Goal: Navigation & Orientation: Find specific page/section

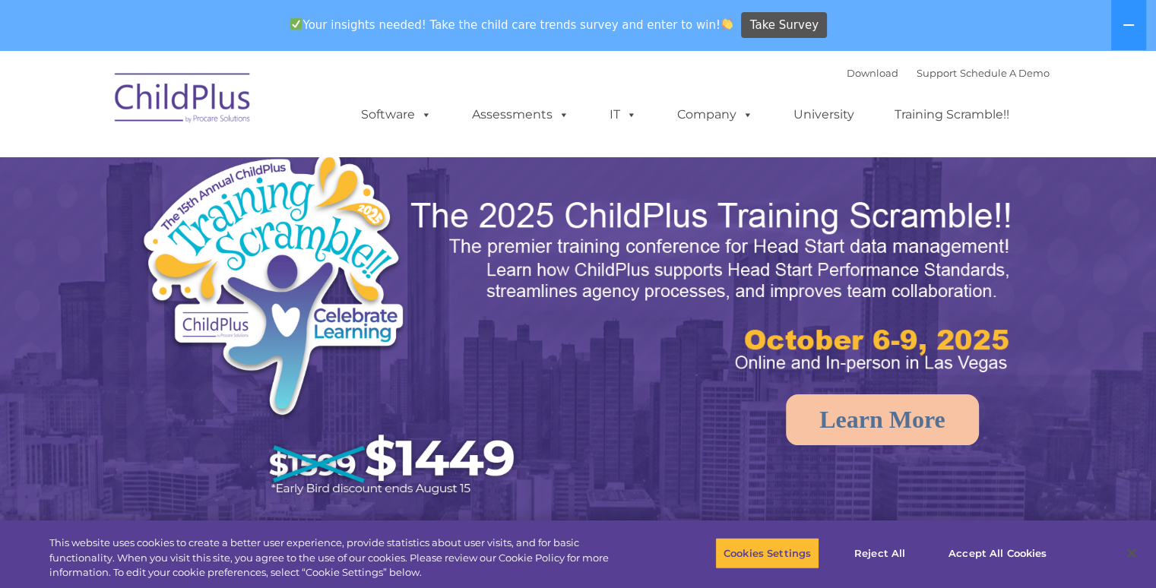
select select "MEDIUM"
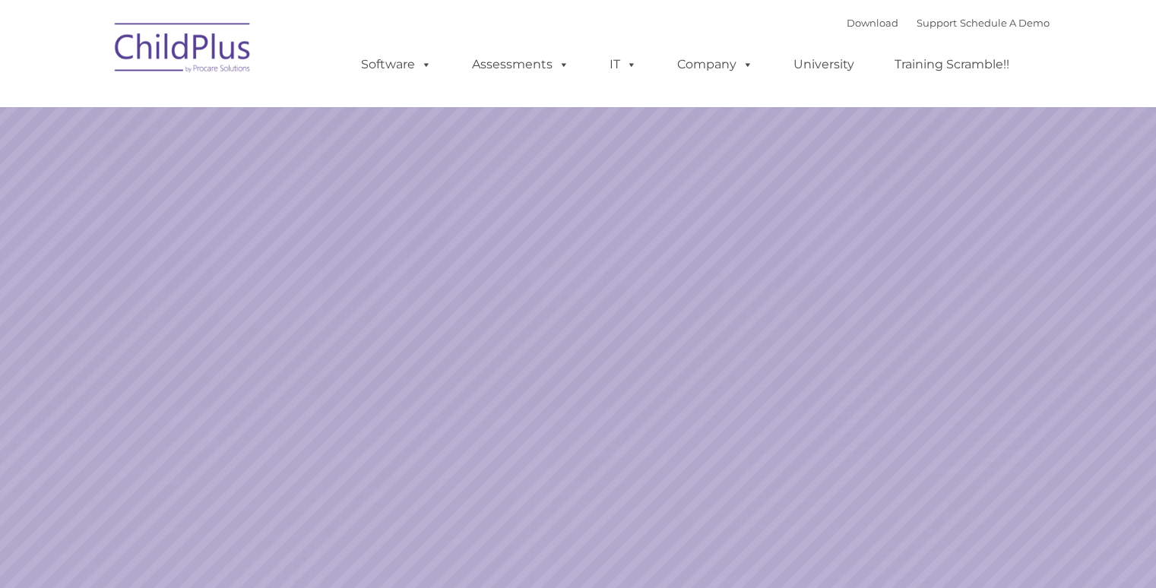
select select "MEDIUM"
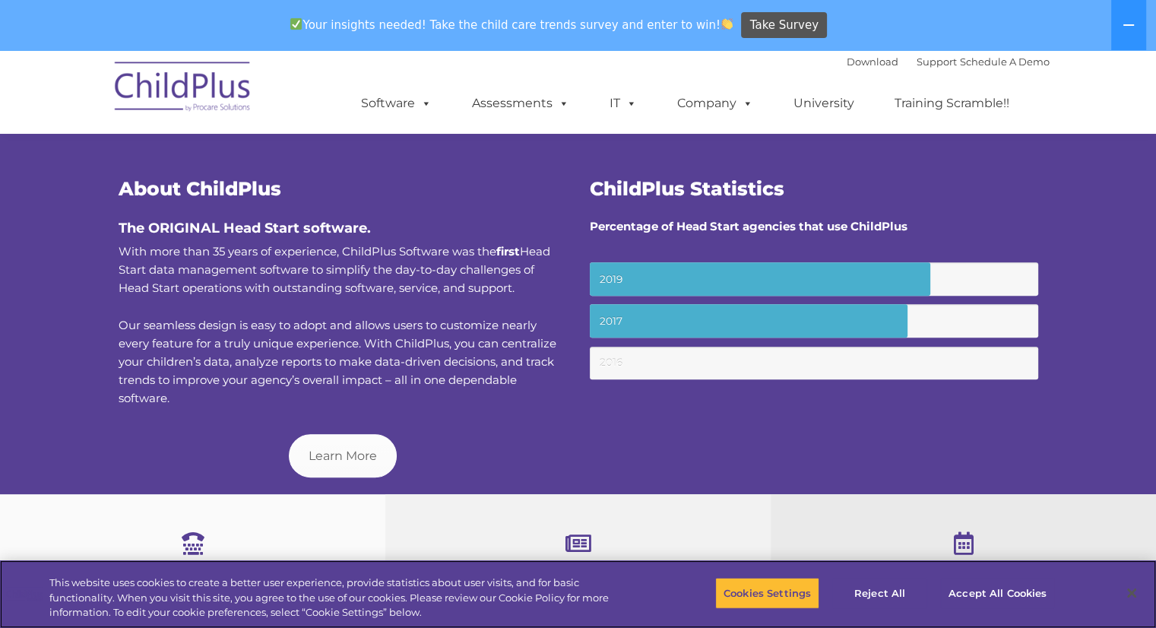
scroll to position [565, 0]
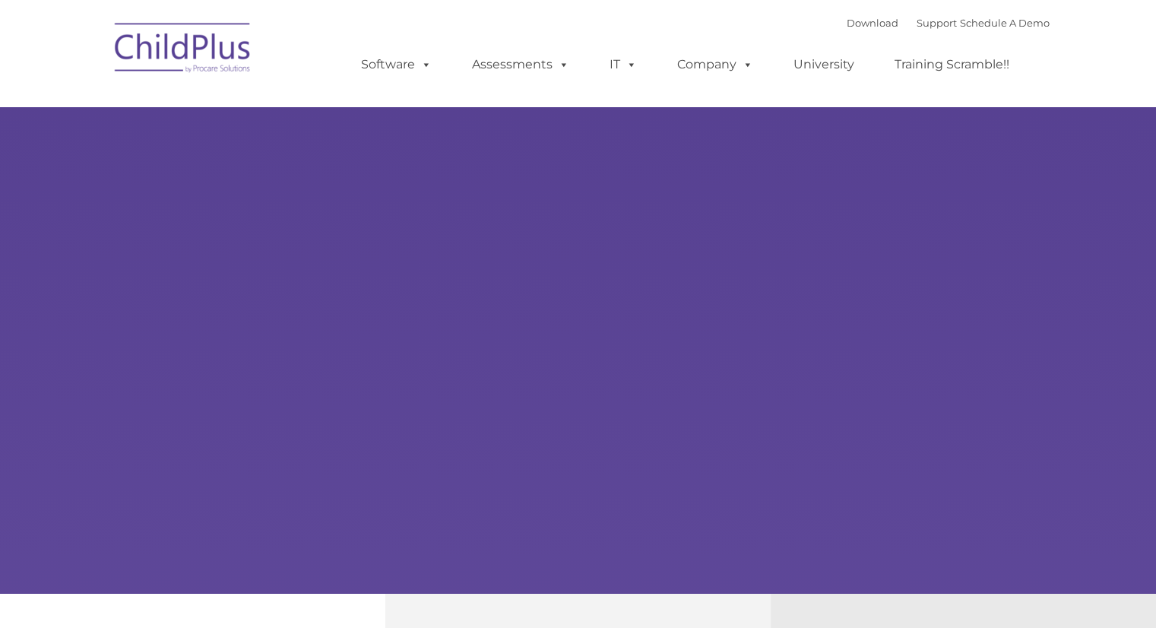
type input ""
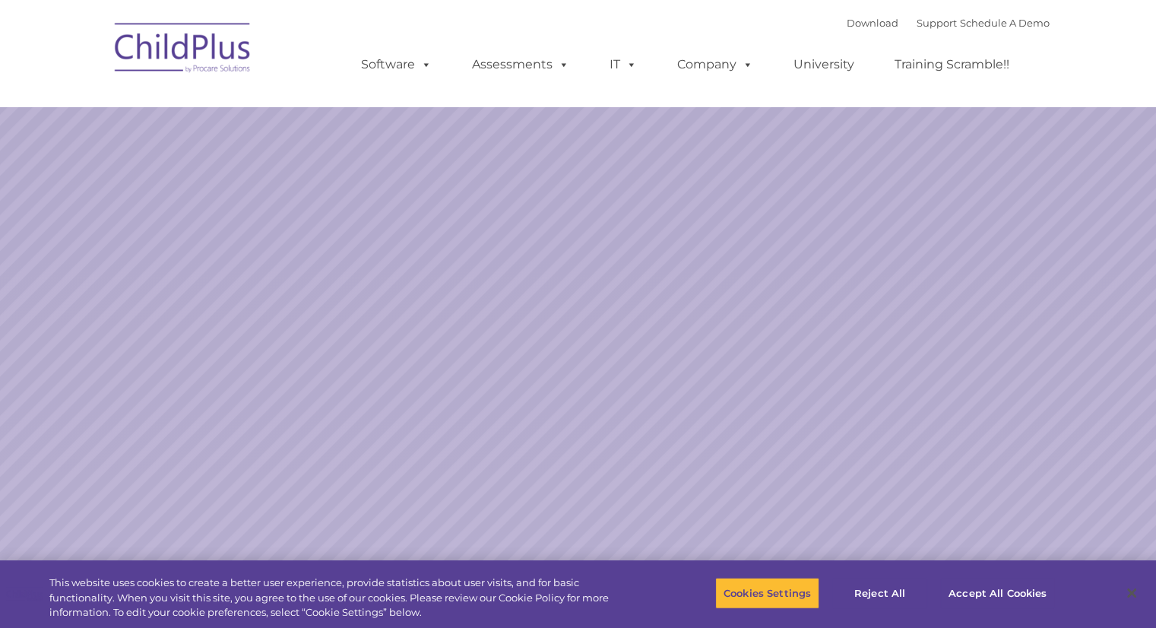
select select "MEDIUM"
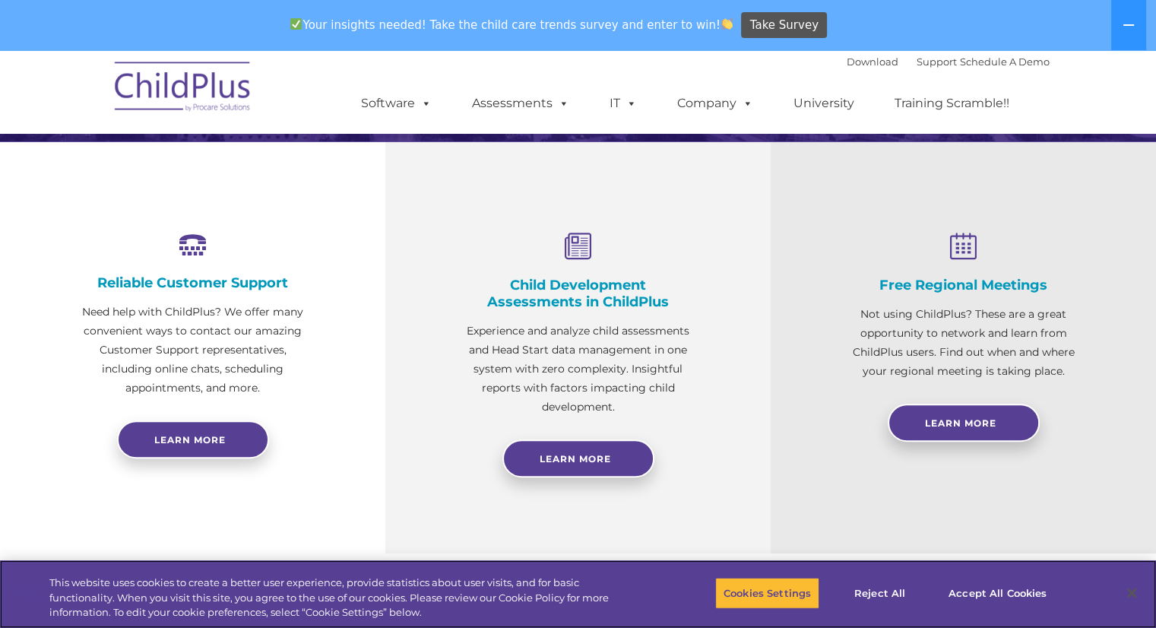
scroll to position [500, 0]
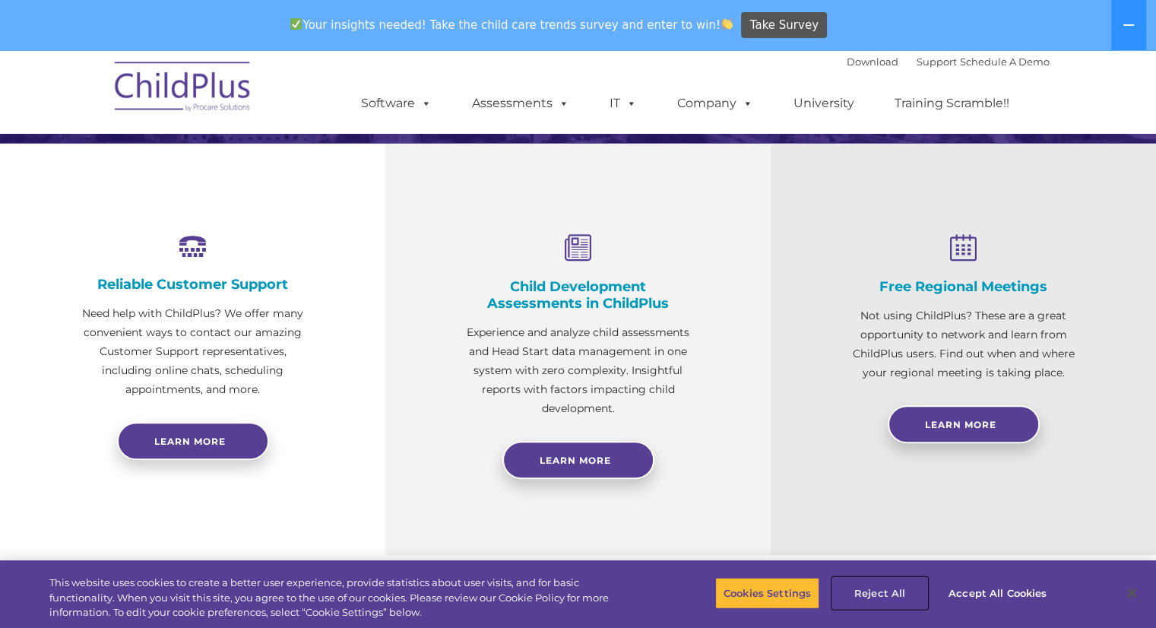
click at [885, 604] on button "Reject All" at bounding box center [879, 593] width 95 height 32
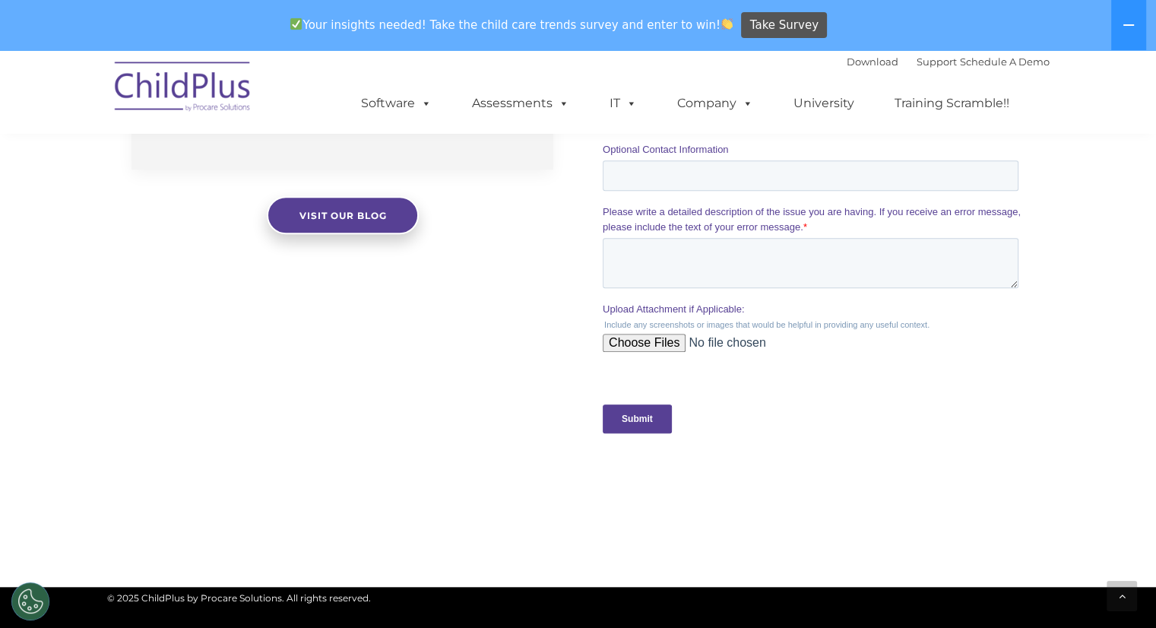
scroll to position [1646, 0]
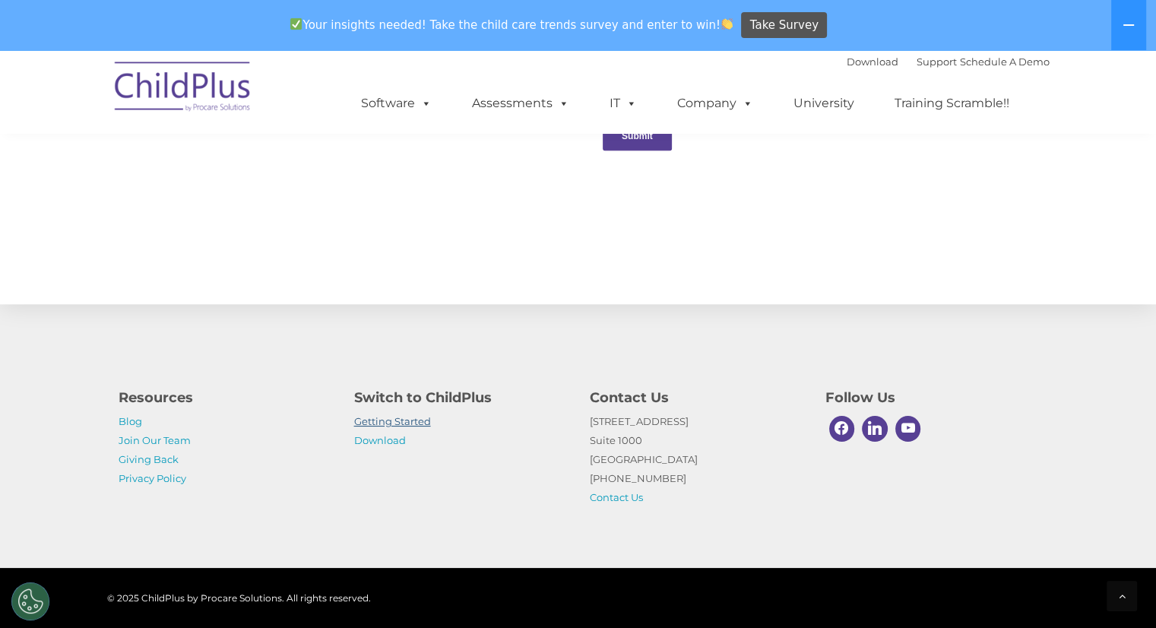
click at [410, 420] on link "Getting Started" at bounding box center [392, 421] width 77 height 12
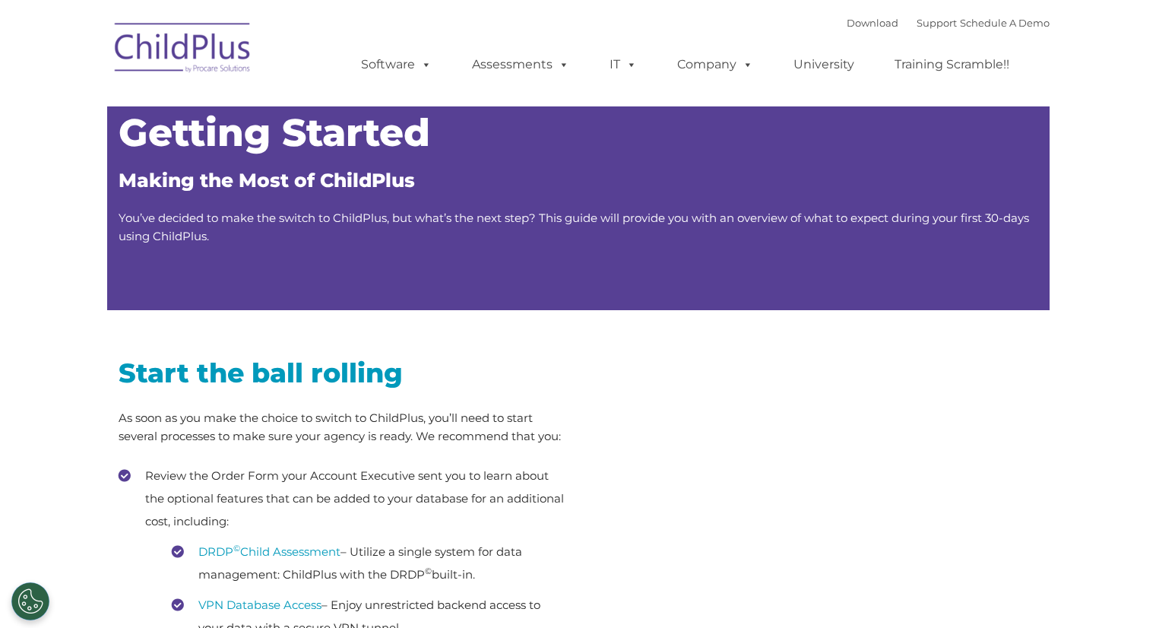
type input ""
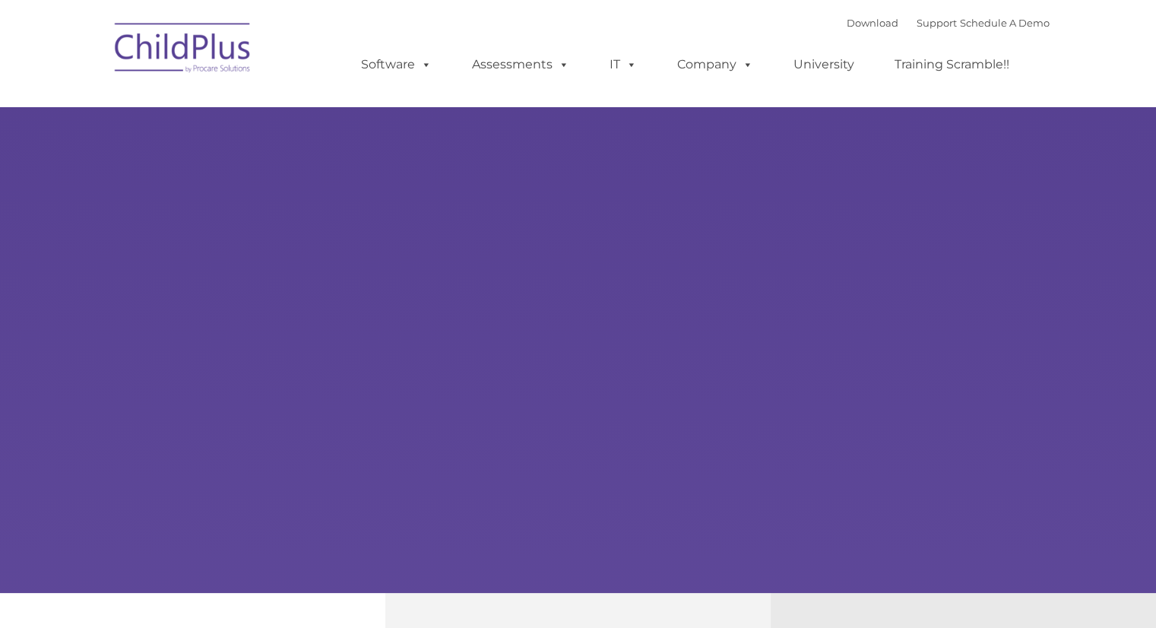
type input ""
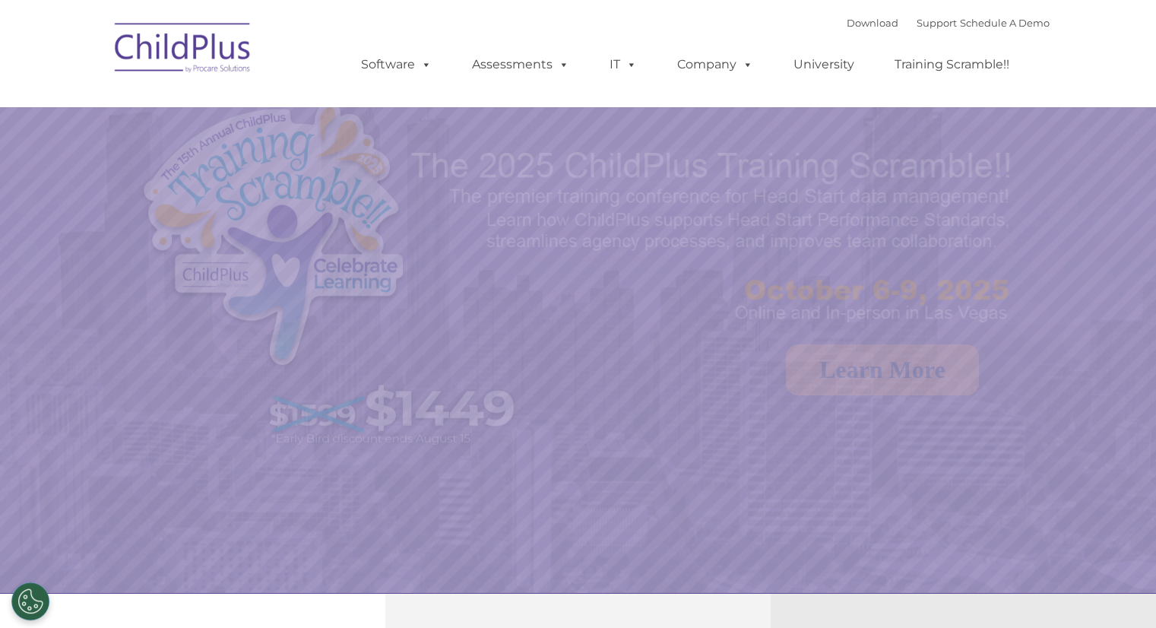
select select "MEDIUM"
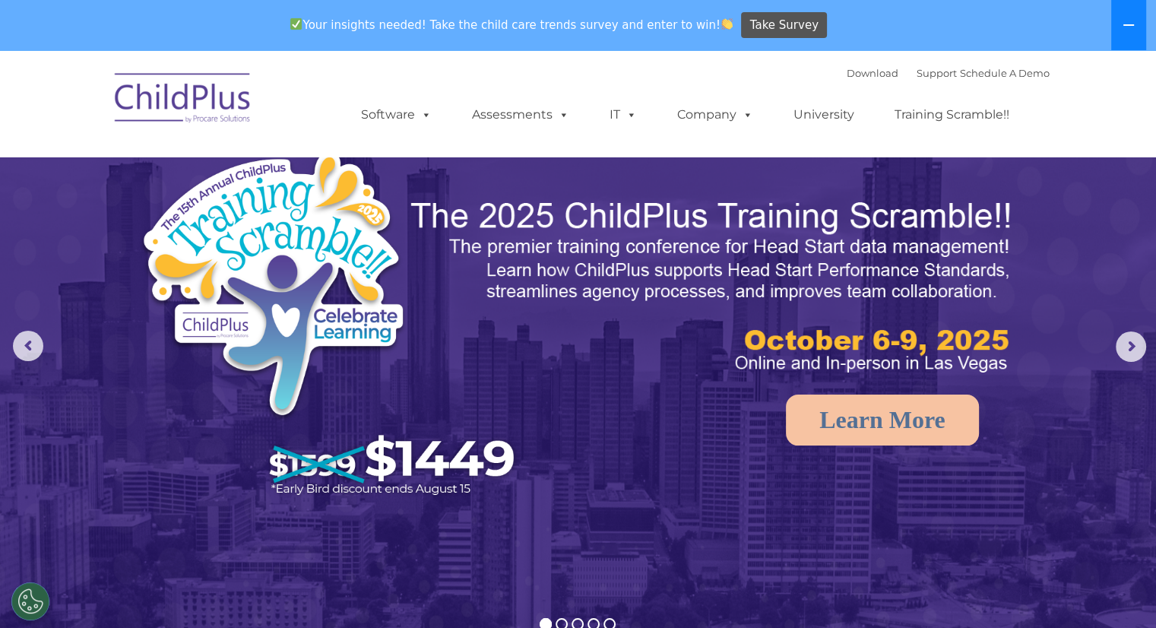
click at [1131, 31] on button at bounding box center [1128, 25] width 35 height 50
